Goal: Obtain resource: Download file/media

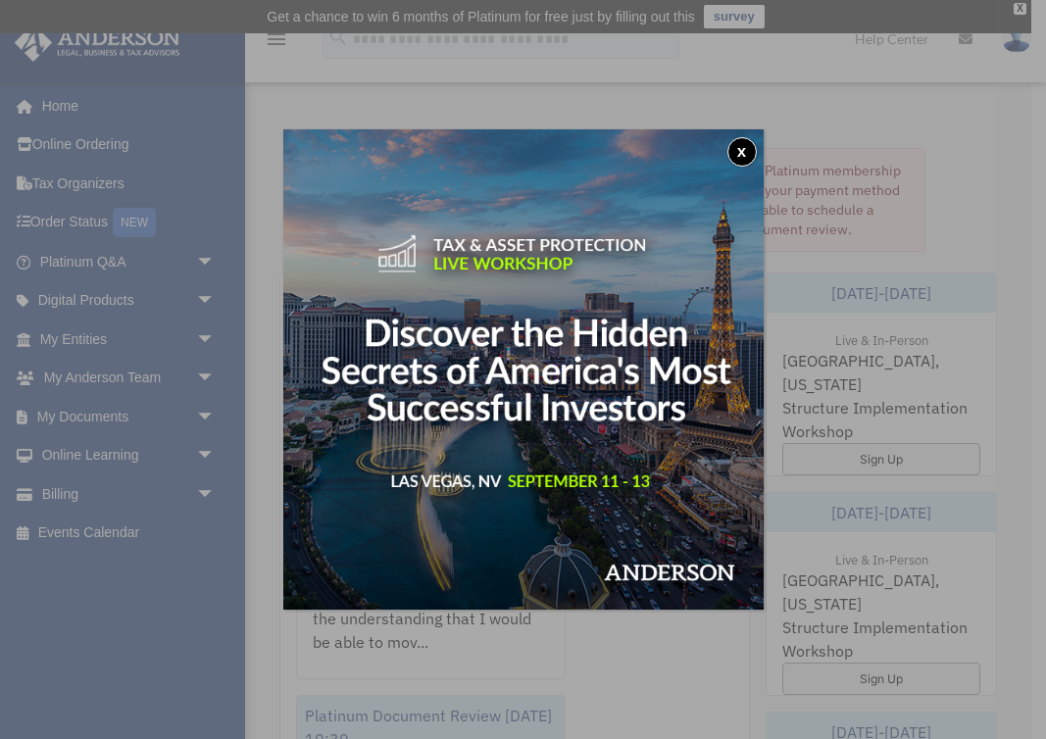
click at [740, 144] on button "x" at bounding box center [742, 151] width 29 height 29
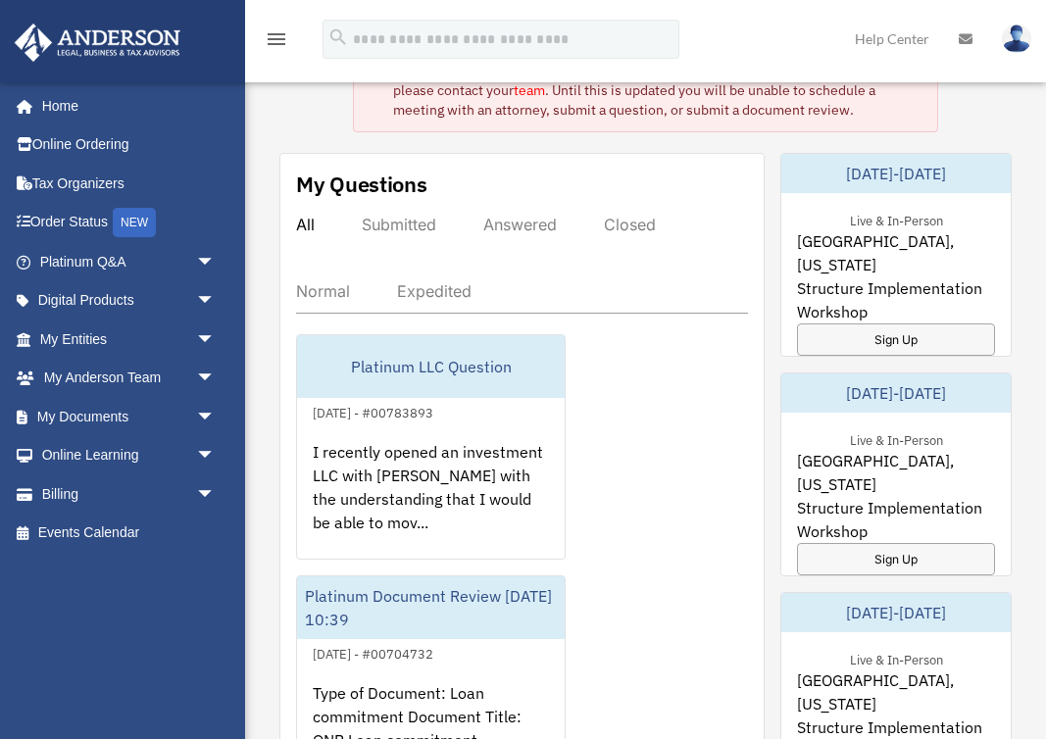
scroll to position [119, 0]
click at [153, 407] on link "My Documents arrow_drop_down" at bounding box center [129, 416] width 231 height 39
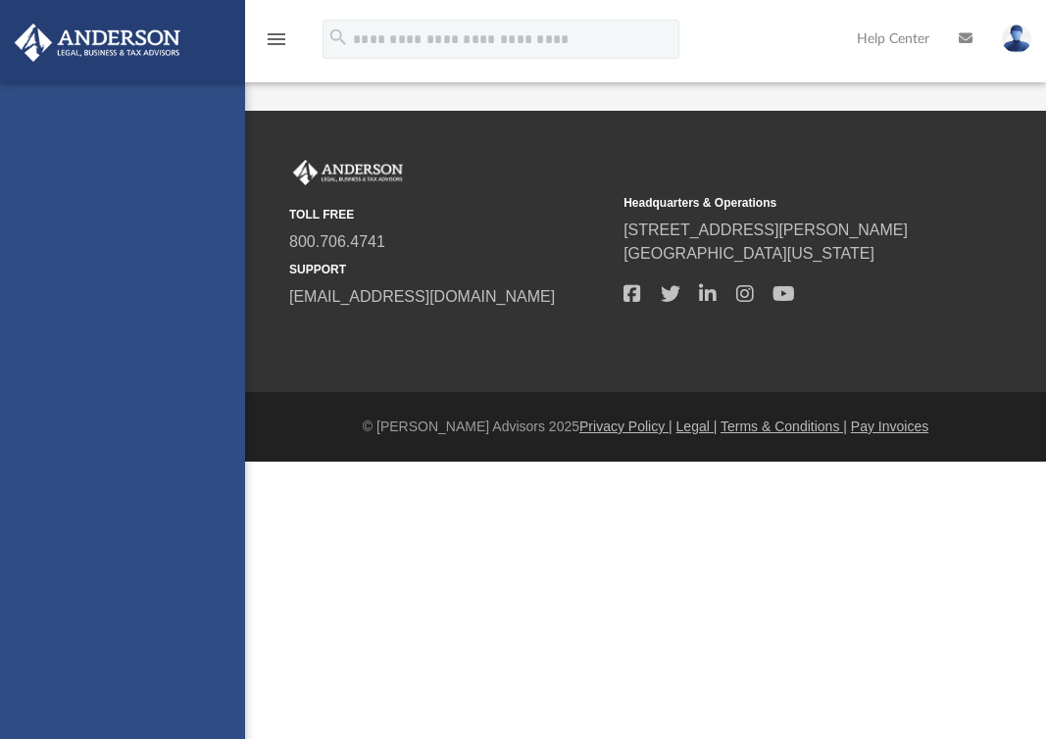
click at [205, 413] on div "dannymeman@yahoo.com Sign Out dannymeman@yahoo.com Home Online Ordering Tax Org…" at bounding box center [122, 451] width 245 height 739
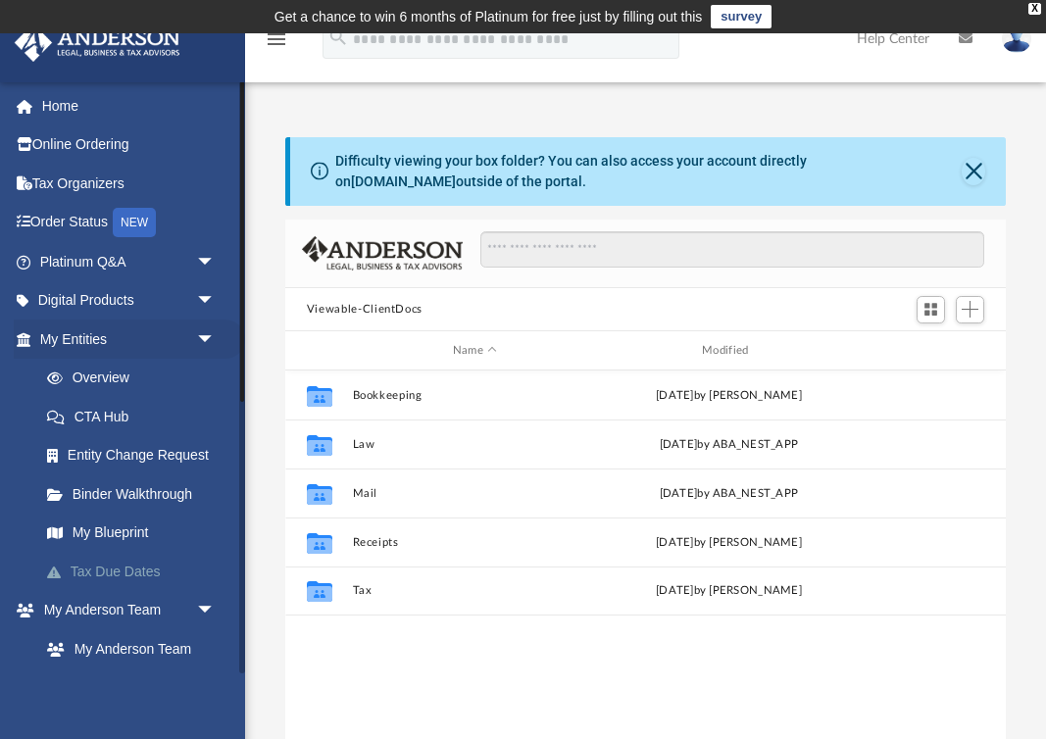
scroll to position [445, 721]
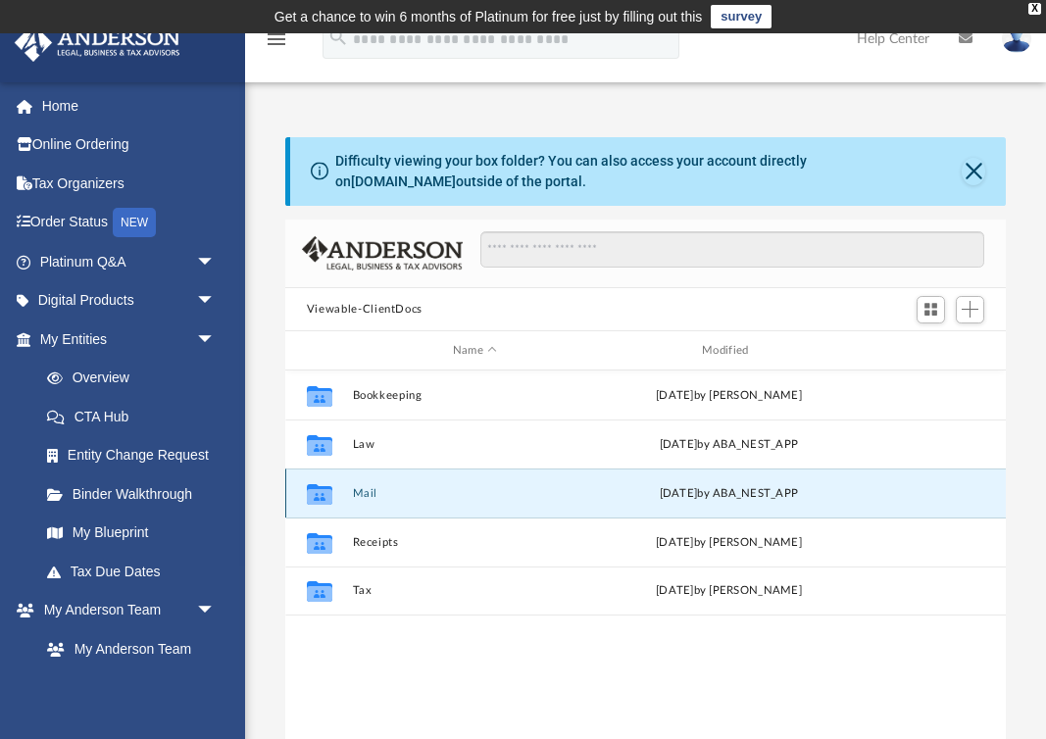
click at [387, 494] on button "Mail" at bounding box center [474, 493] width 245 height 13
click at [362, 485] on div "Collaborated Folder Mail Thu Aug 21 2025 by ABA_NEST_APP" at bounding box center [645, 493] width 721 height 49
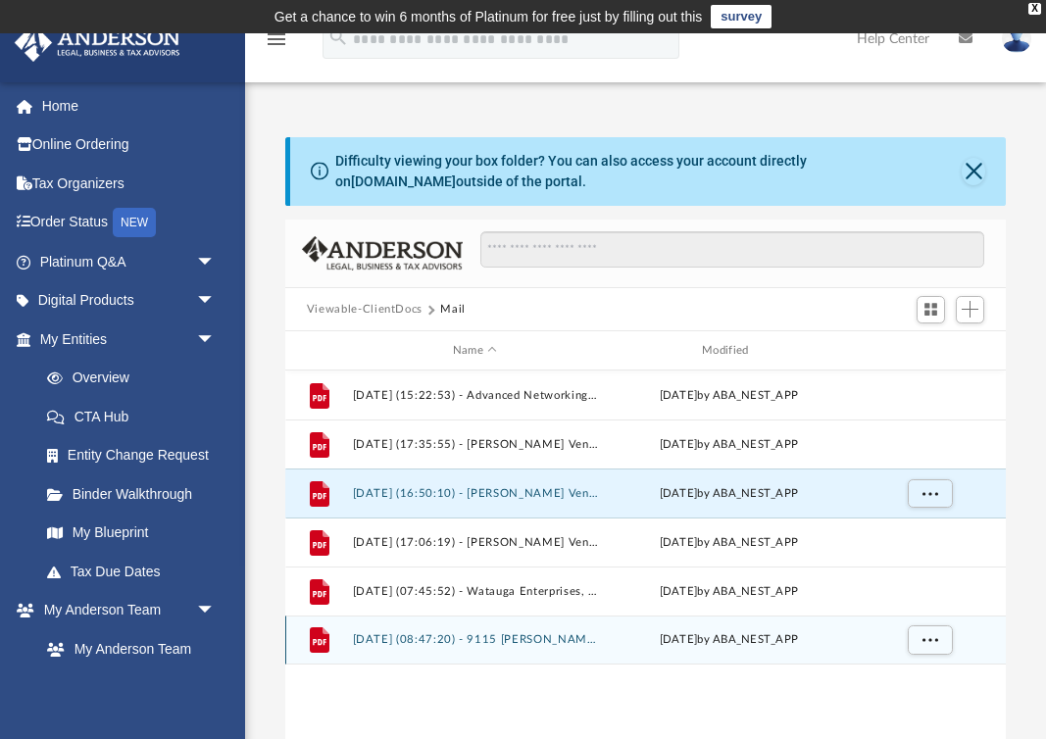
click at [491, 641] on button "2025.08.21 (08:47:20) - 9115 Jackson Ave Trust - Land Trust Documents from Joyc…" at bounding box center [474, 640] width 245 height 13
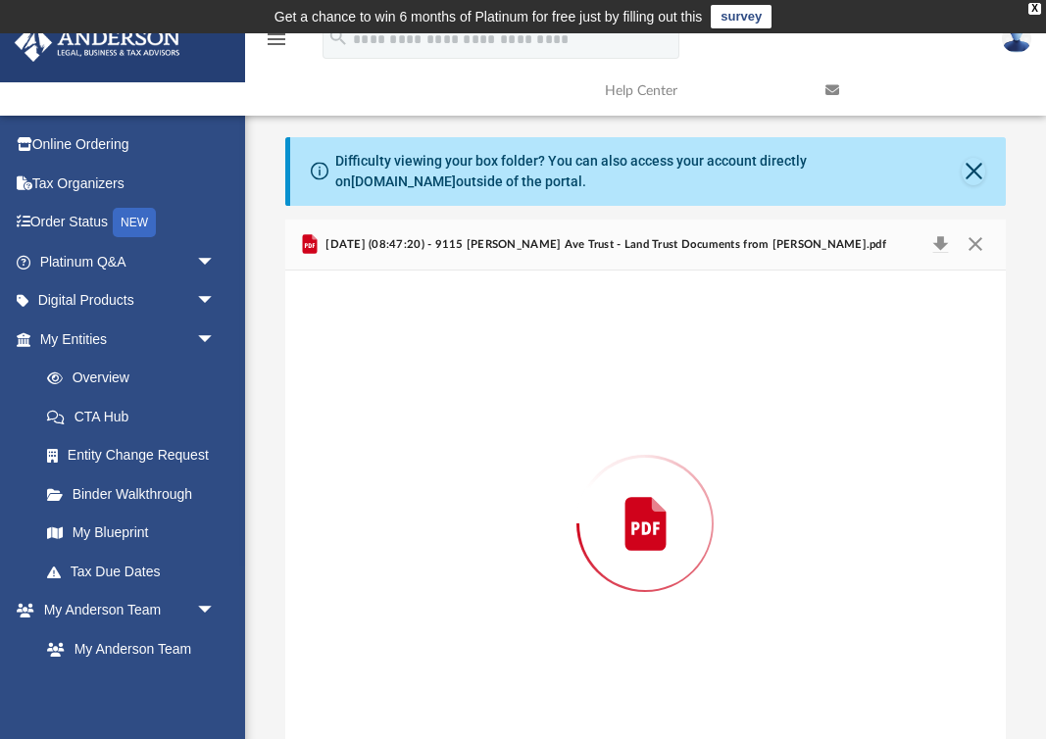
scroll to position [37, 0]
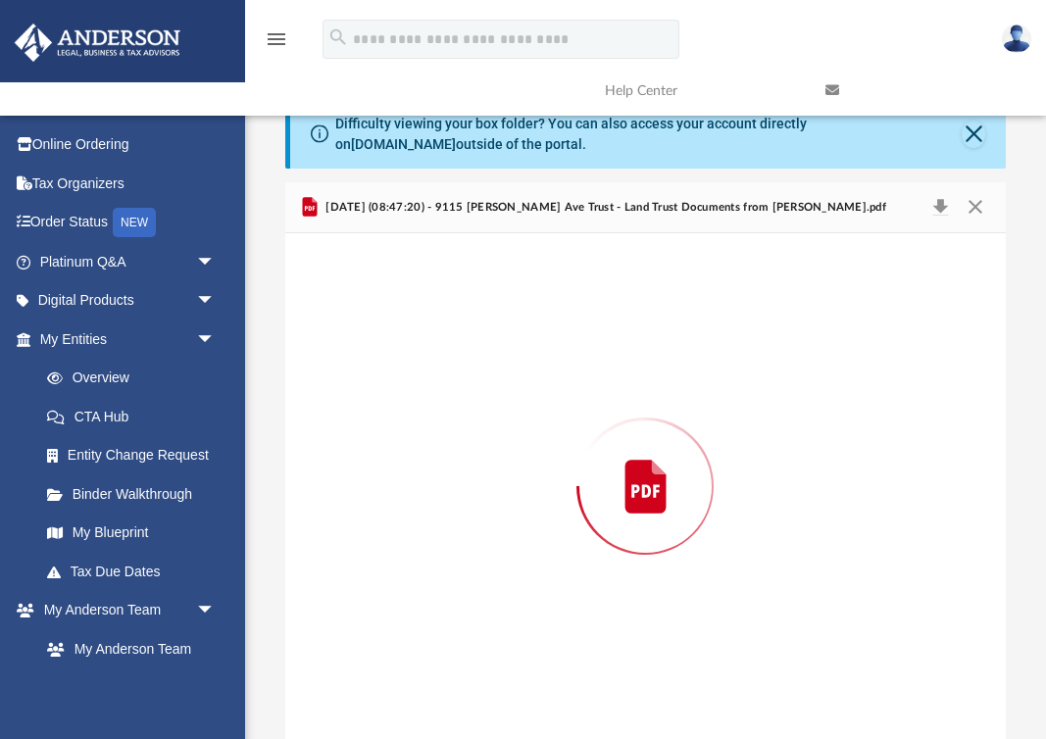
click at [491, 641] on div "Preview" at bounding box center [645, 486] width 721 height 506
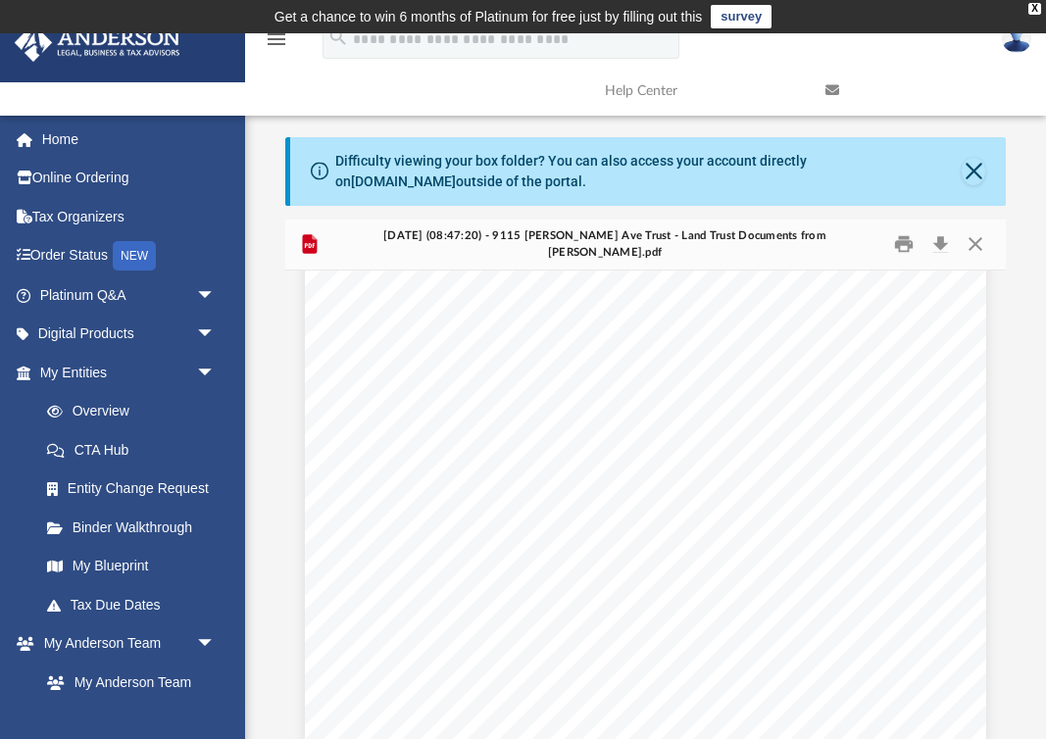
scroll to position [384, 0]
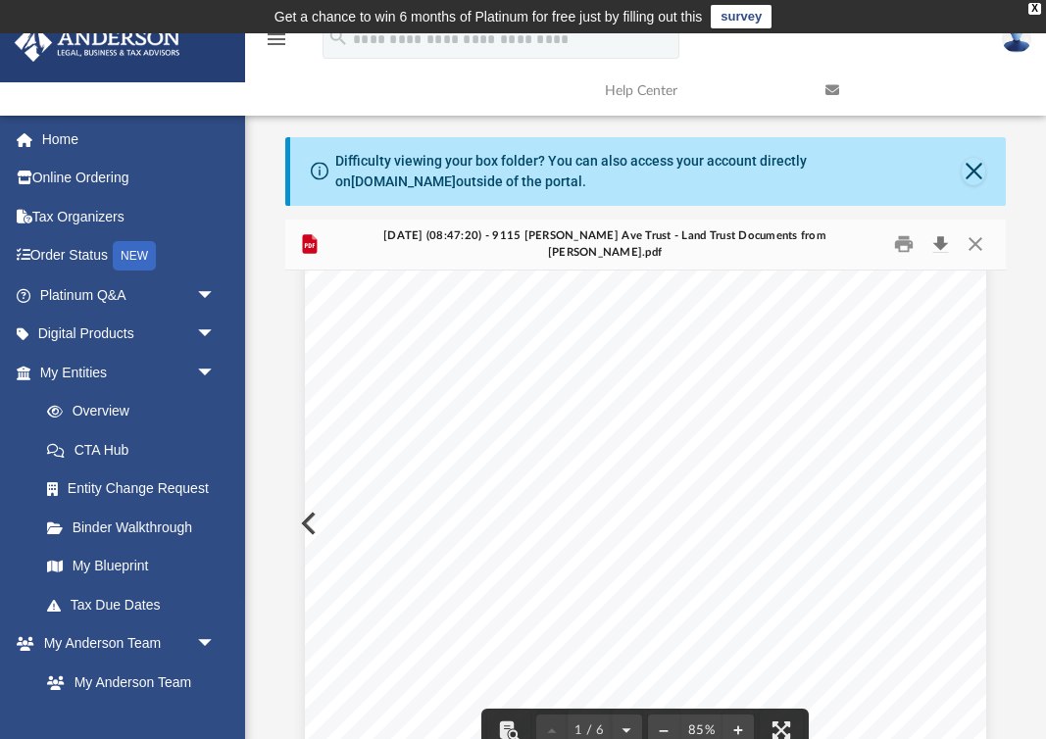
click at [938, 238] on button "Download" at bounding box center [940, 244] width 35 height 30
